Goal: Task Accomplishment & Management: Manage account settings

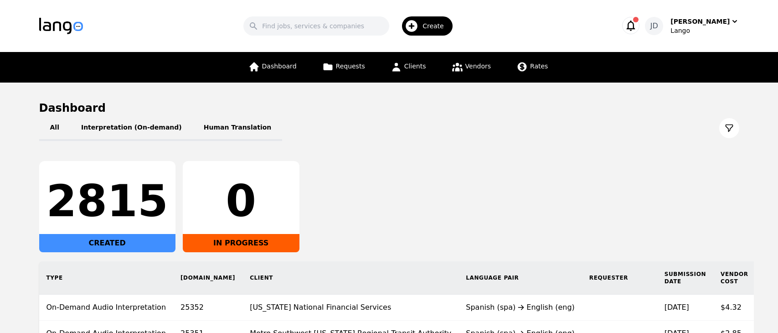
click at [430, 62] on div "Dashboard Requests Clients Vendors Rates" at bounding box center [398, 67] width 311 height 31
click at [423, 63] on span "Clients" at bounding box center [415, 65] width 22 height 7
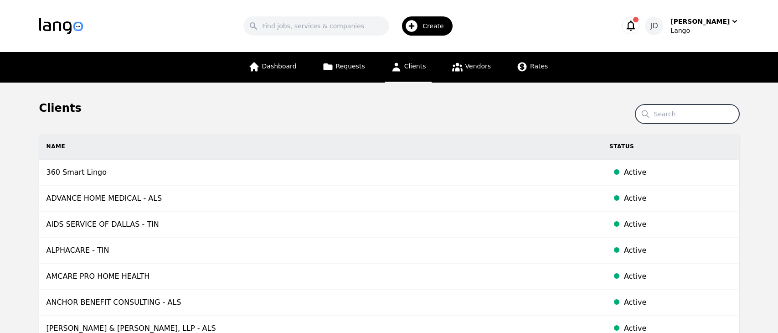
click at [684, 120] on input "Search" at bounding box center [687, 113] width 104 height 19
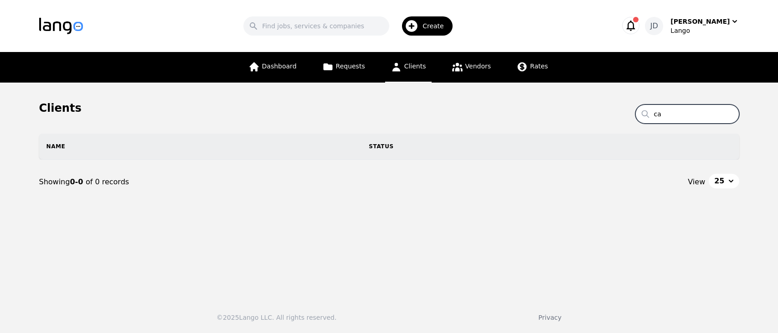
type input "c"
type input "p"
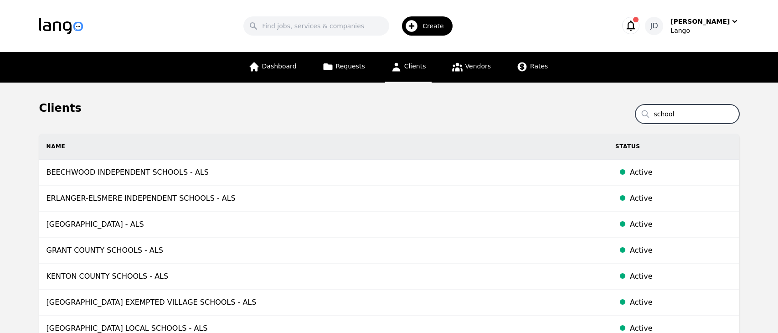
type input "school"
click at [687, 30] on div "Lango" at bounding box center [704, 30] width 68 height 9
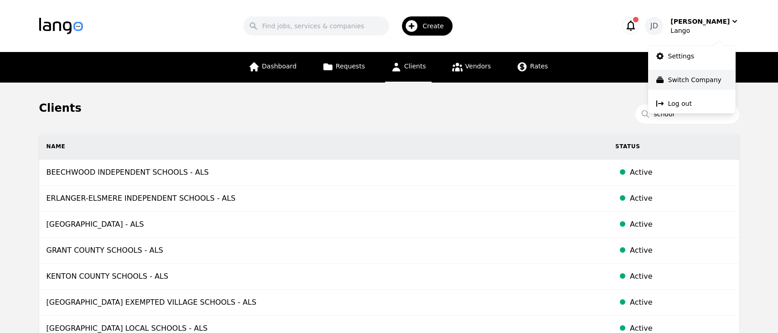
click at [687, 80] on p "Switch Company" at bounding box center [694, 79] width 53 height 9
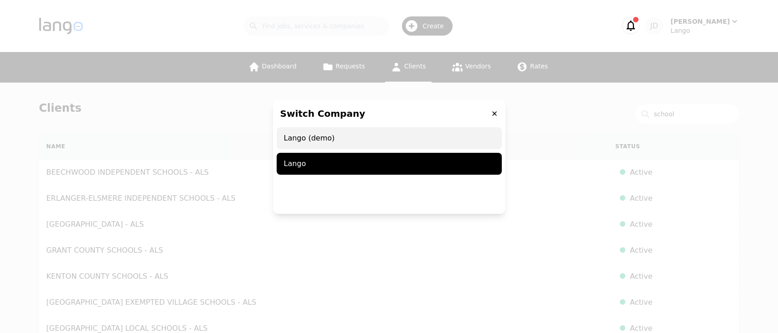
click at [351, 140] on span "Lango (demo)" at bounding box center [389, 138] width 225 height 22
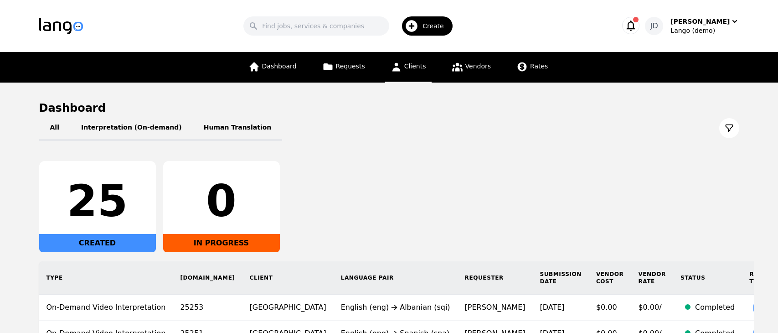
click at [409, 69] on span "Clients" at bounding box center [415, 65] width 22 height 7
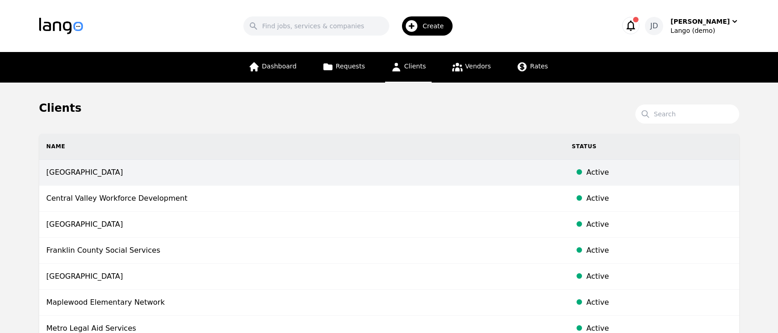
click at [336, 174] on td "[GEOGRAPHIC_DATA]" at bounding box center [301, 173] width 525 height 26
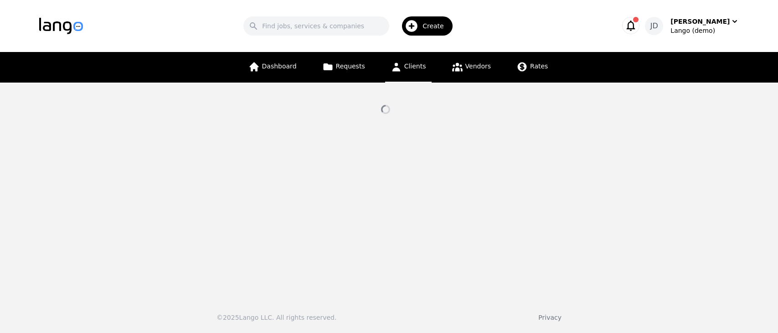
select select "active"
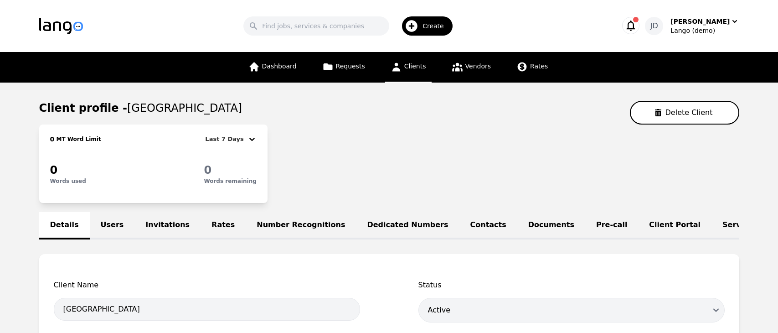
click at [711, 223] on link "Service Lines" at bounding box center [749, 225] width 77 height 27
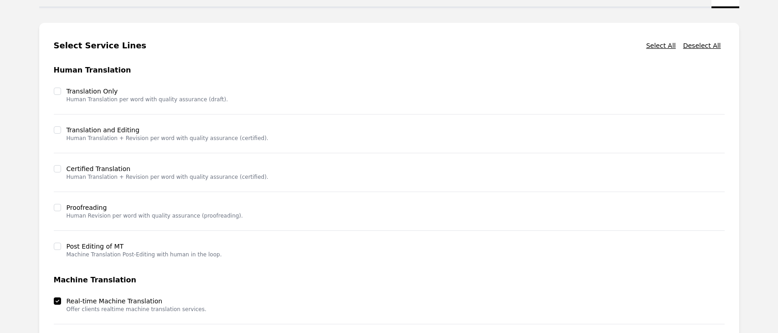
scroll to position [239, 0]
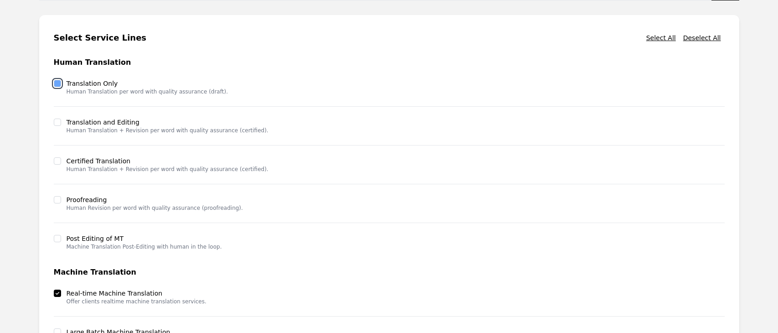
click at [60, 85] on input "checkbox" at bounding box center [57, 83] width 7 height 7
checkbox input "true"
click at [58, 122] on input "checkbox" at bounding box center [57, 121] width 7 height 7
checkbox input "true"
click at [58, 163] on input "checkbox" at bounding box center [57, 160] width 7 height 7
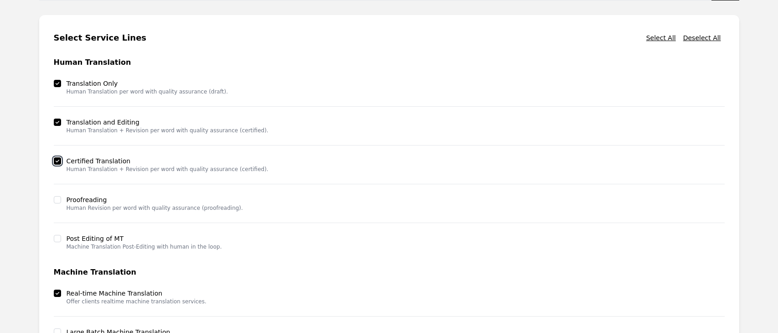
checkbox input "true"
click at [57, 201] on input "checkbox" at bounding box center [57, 199] width 7 height 7
checkbox input "true"
click at [57, 237] on input "checkbox" at bounding box center [57, 238] width 7 height 7
checkbox input "true"
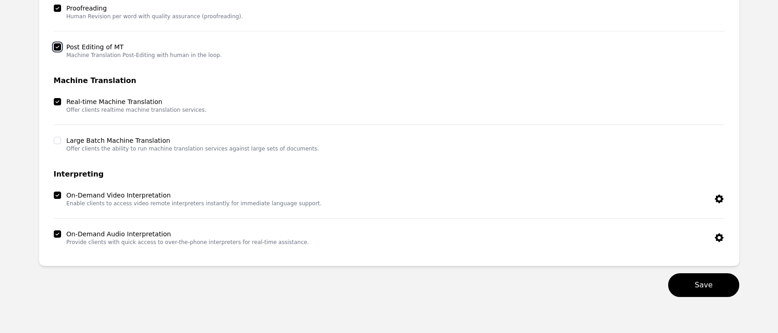
scroll to position [454, 0]
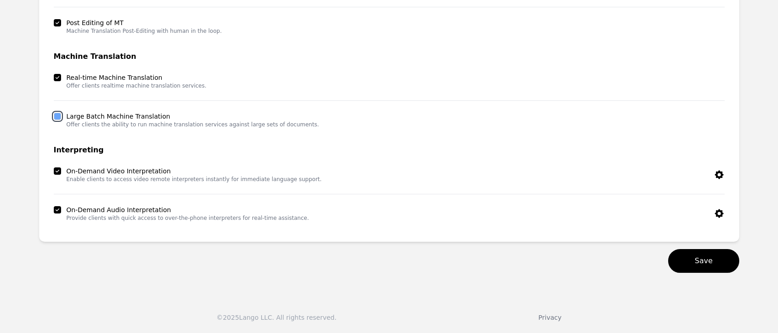
click at [58, 117] on input "checkbox" at bounding box center [57, 116] width 7 height 7
checkbox input "true"
click at [695, 258] on button "Save" at bounding box center [703, 261] width 71 height 24
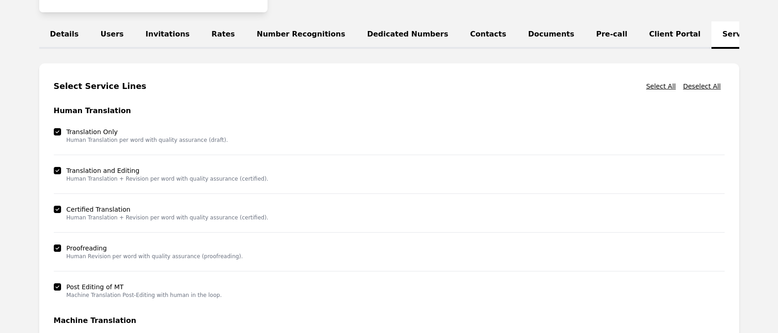
scroll to position [0, 0]
